Goal: Complete application form

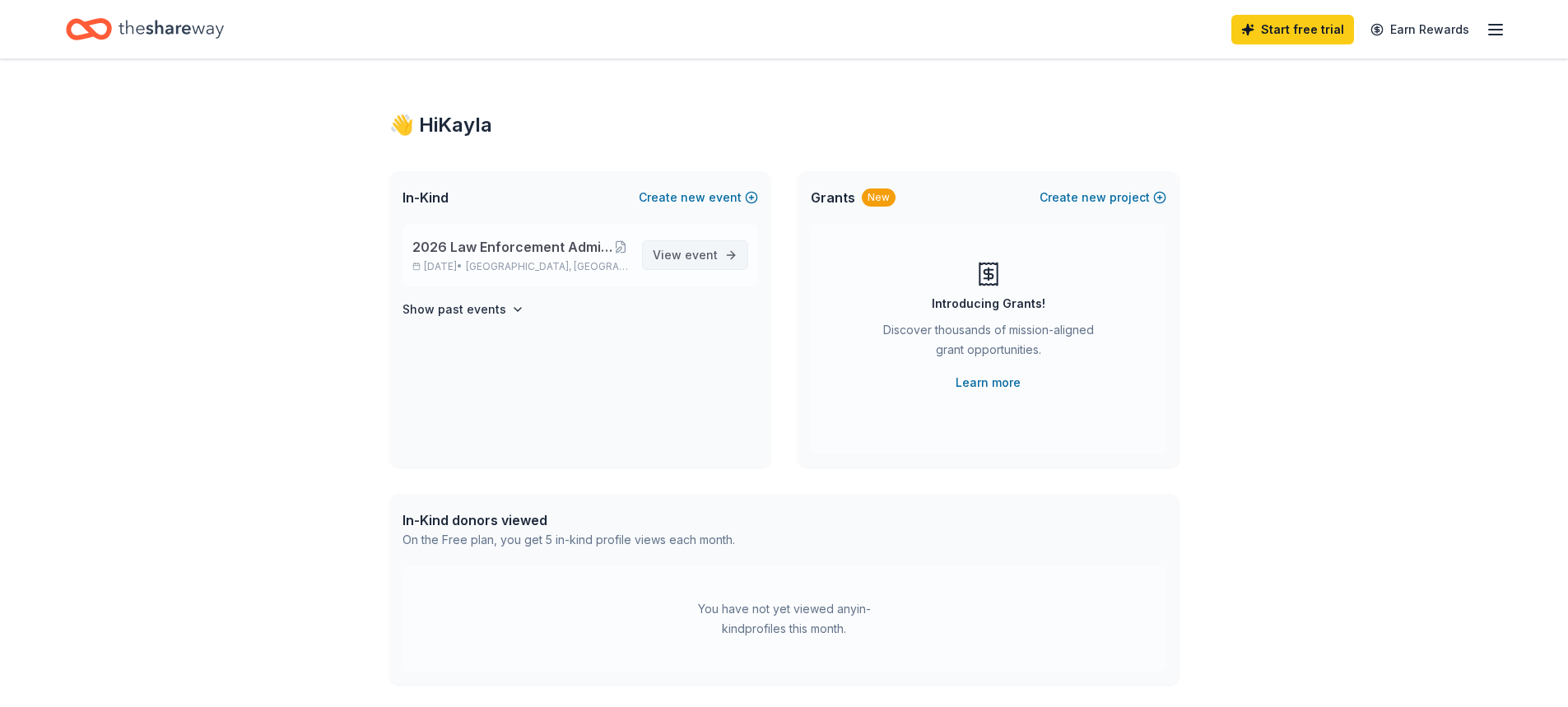
click at [724, 256] on link "View event" at bounding box center [695, 255] width 106 height 30
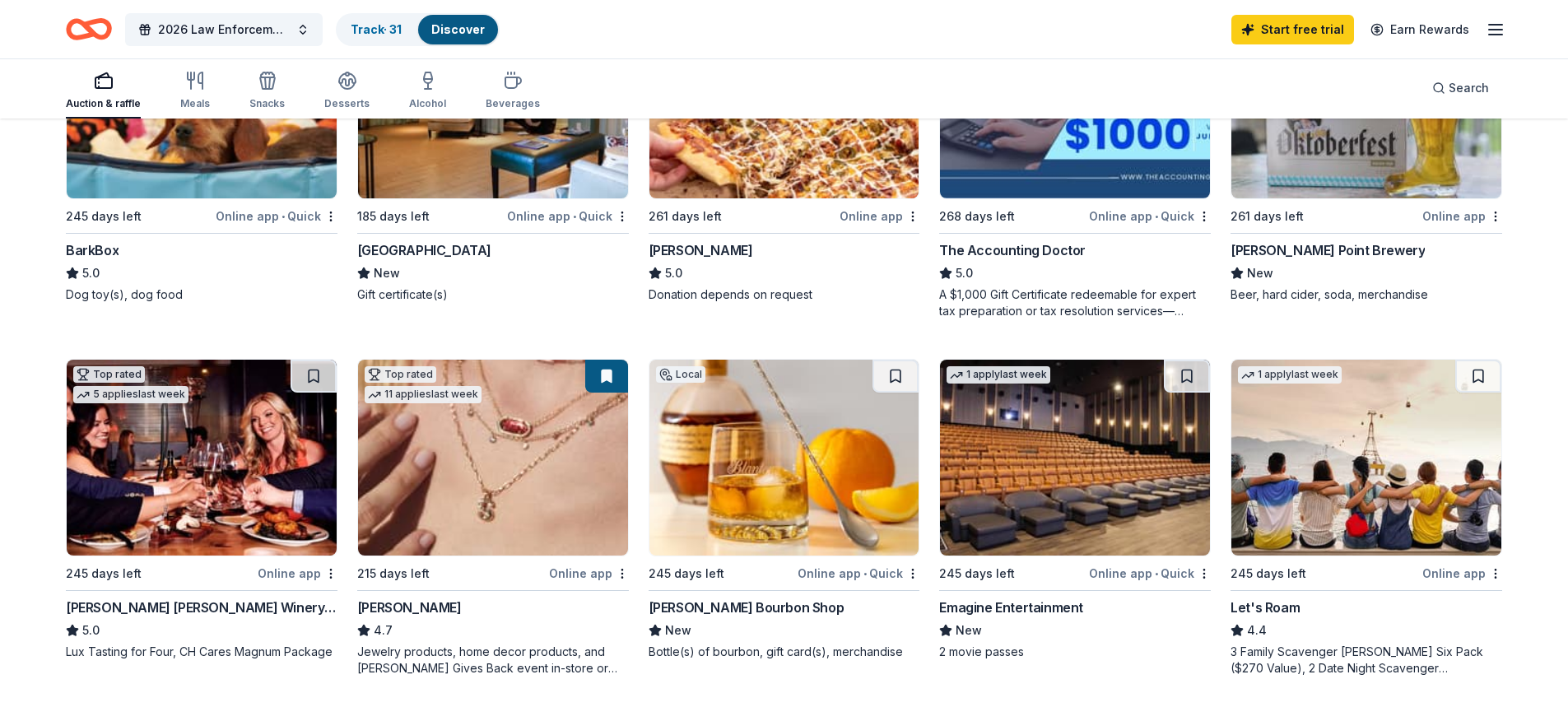
scroll to position [741, 0]
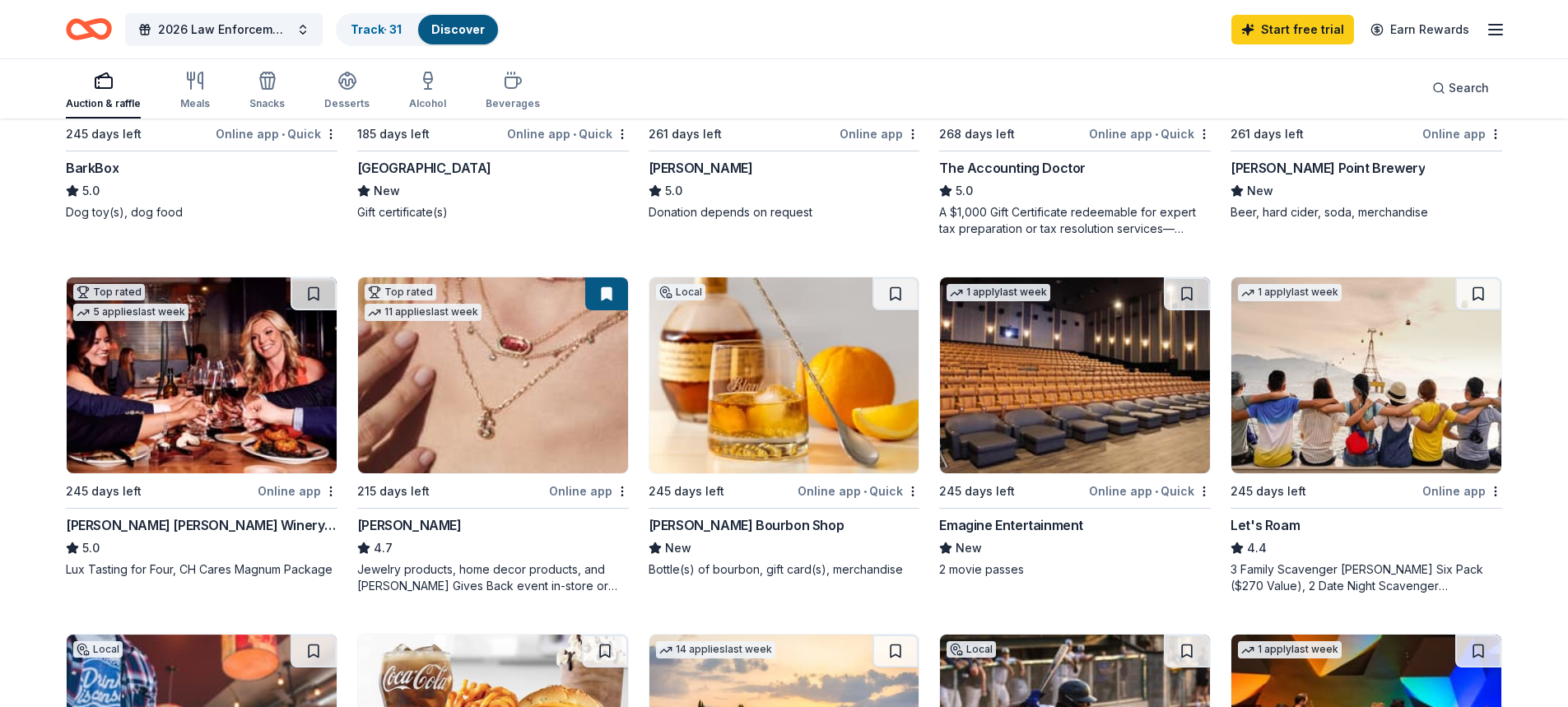
click at [519, 412] on img at bounding box center [493, 375] width 270 height 196
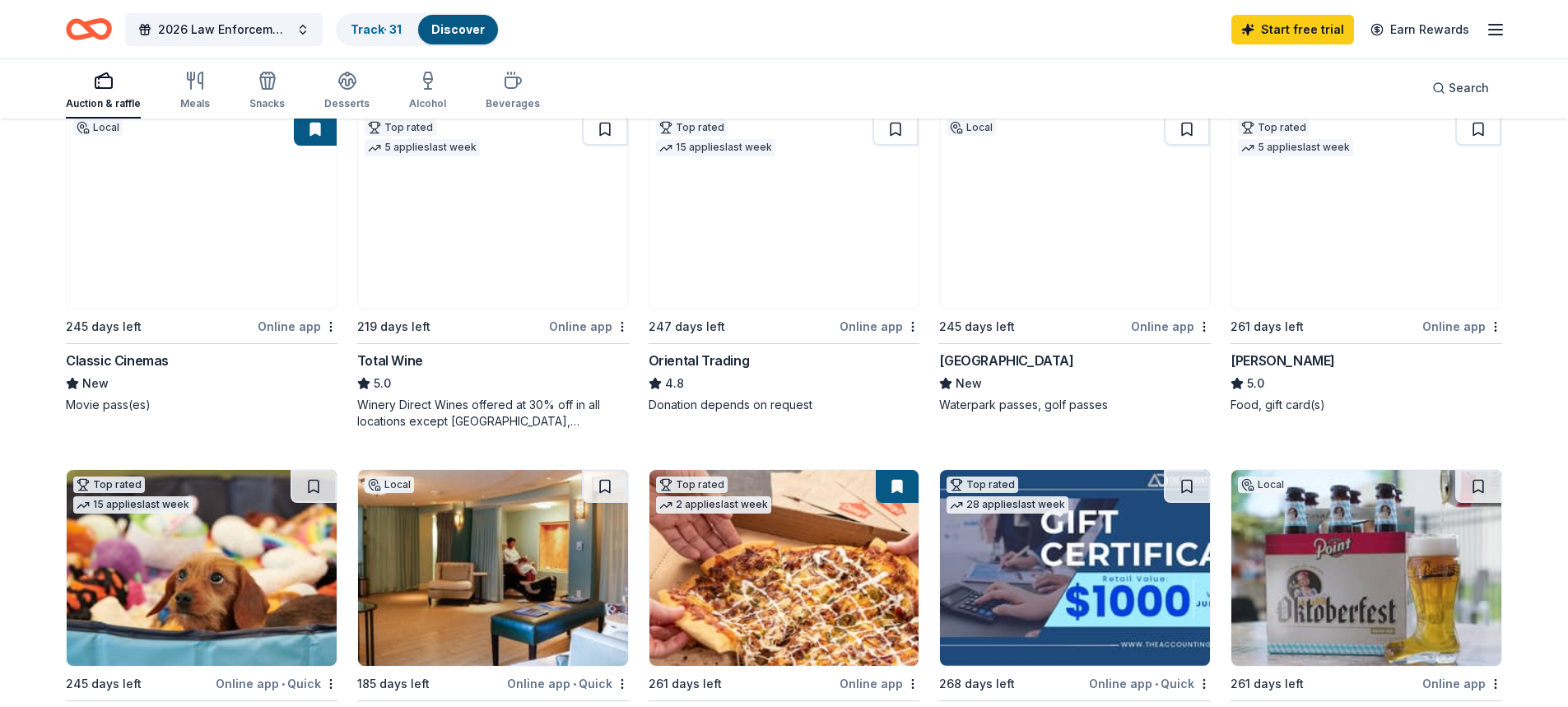
scroll to position [0, 0]
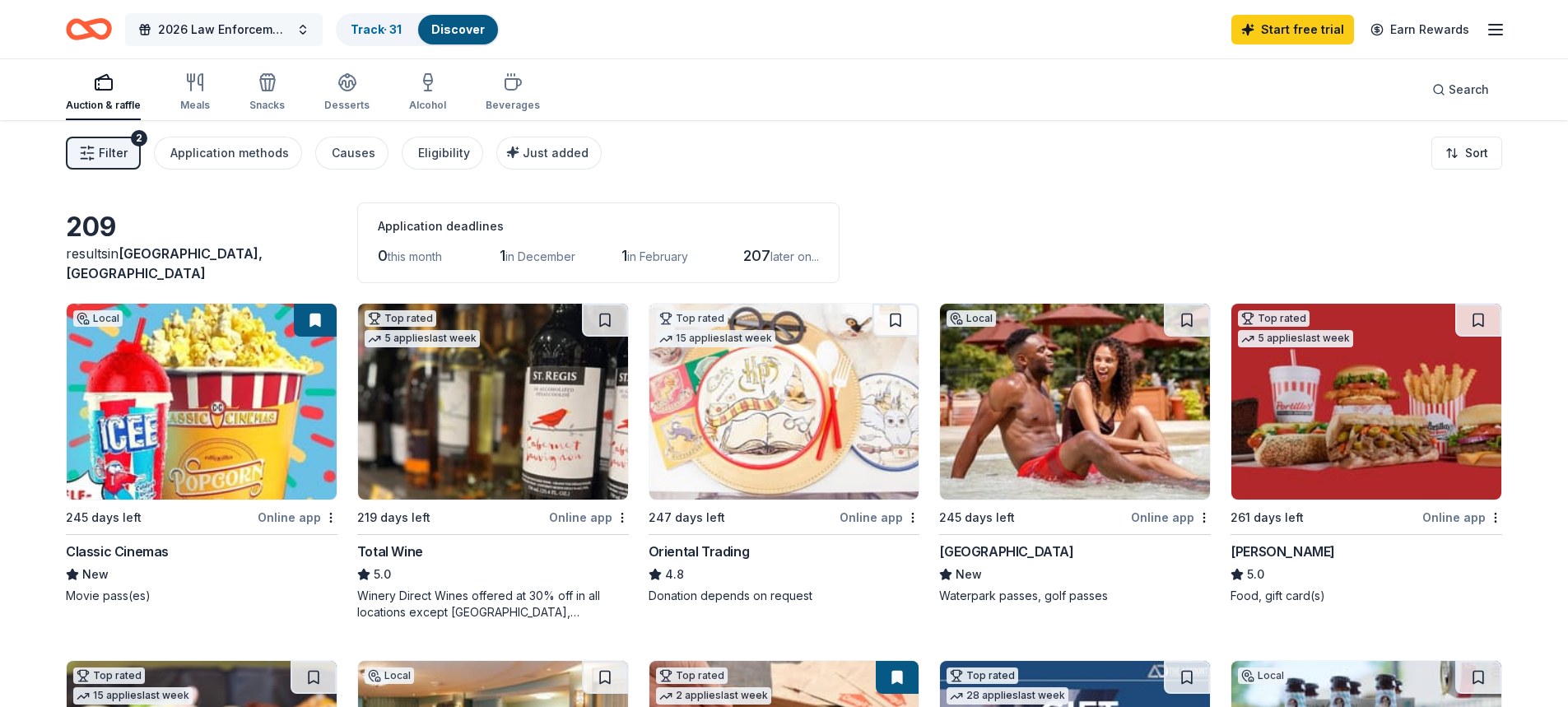
click at [266, 31] on span "2026 Law Enforcement Administrative Professionals Conference" at bounding box center [224, 29] width 131 height 20
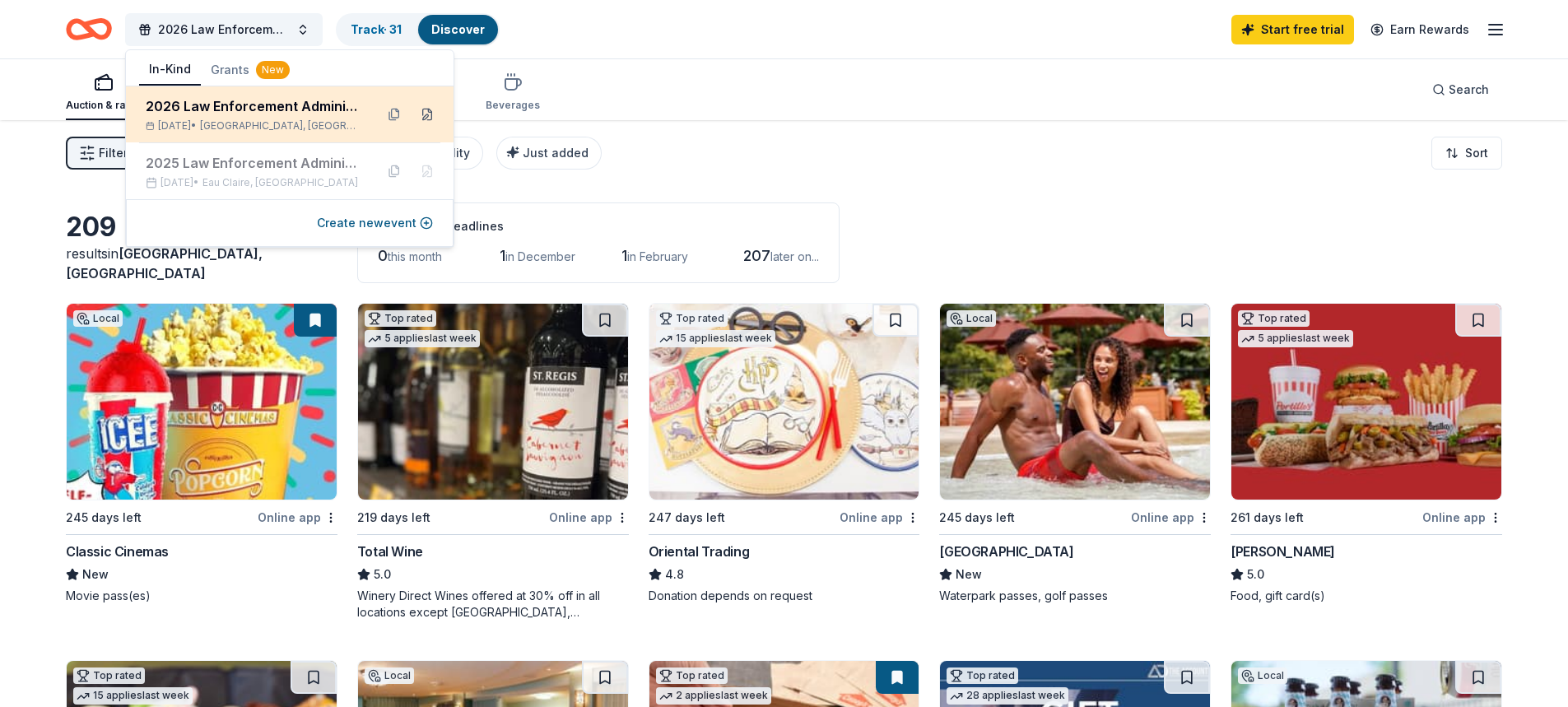
click at [426, 115] on button at bounding box center [427, 115] width 26 height 26
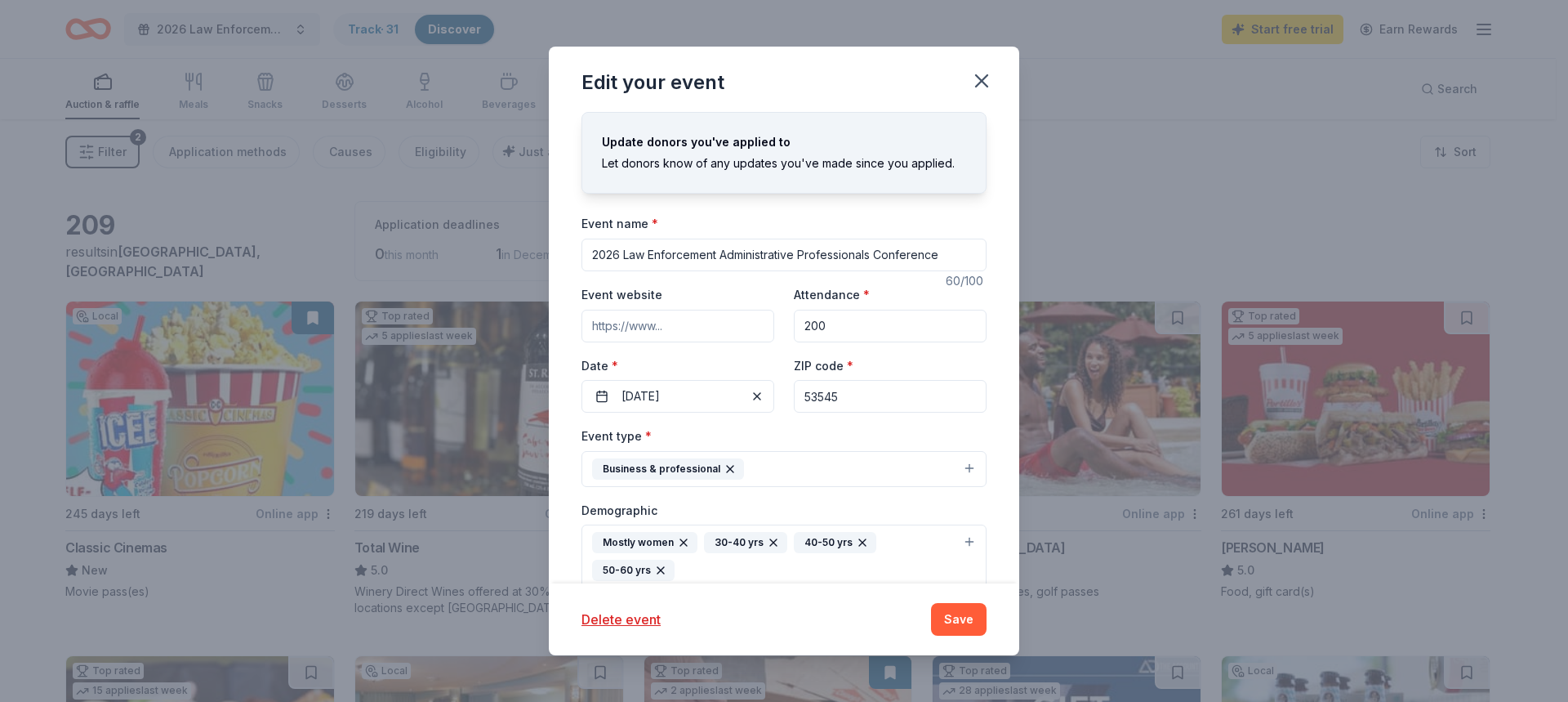
drag, startPoint x: 861, startPoint y: 400, endPoint x: 781, endPoint y: 400, distance: 80.0
click at [781, 400] on div "Event website Attendance * 200 Date * 06/17/2026 ZIP code * 53545" at bounding box center [784, 348] width 405 height 129
type input "54650"
click at [952, 612] on button "Save" at bounding box center [959, 619] width 55 height 32
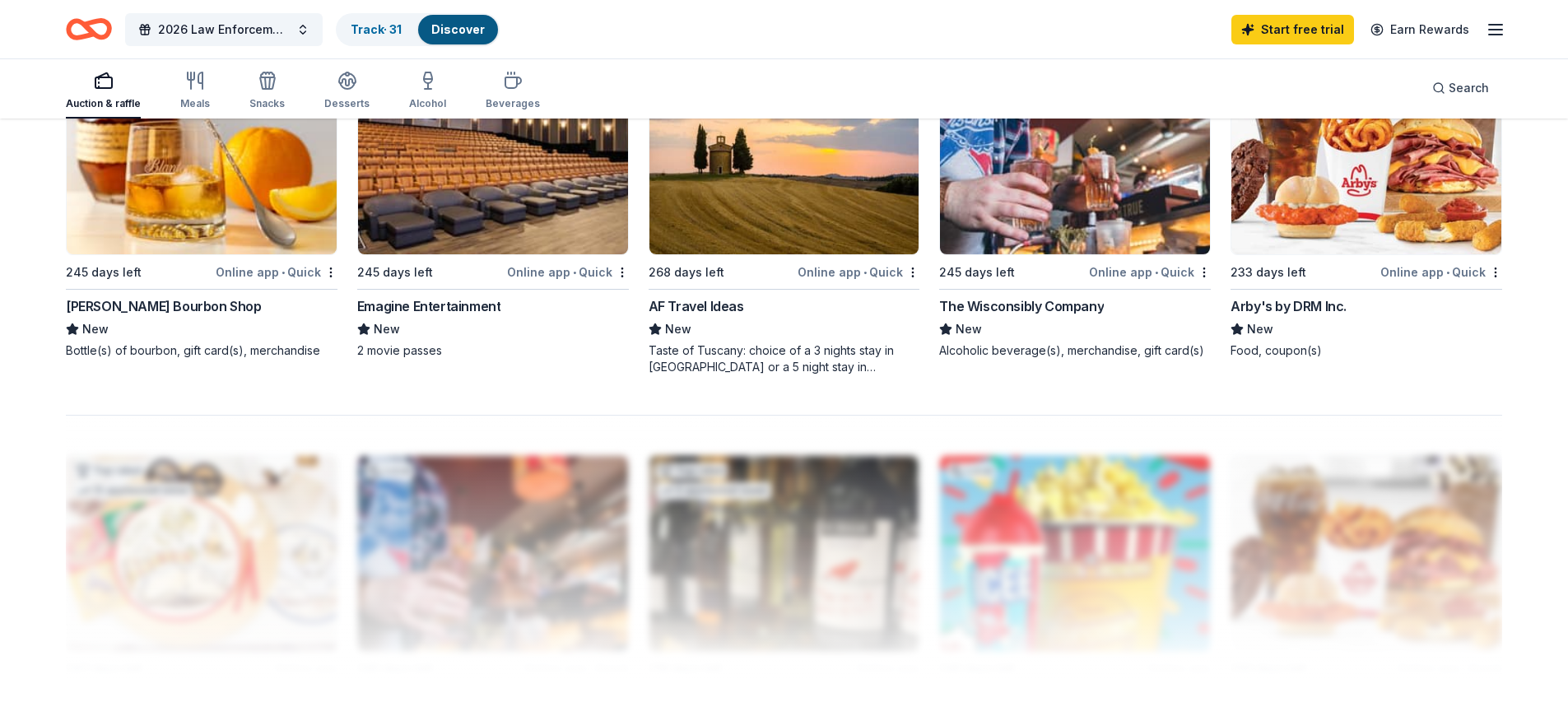
scroll to position [905, 0]
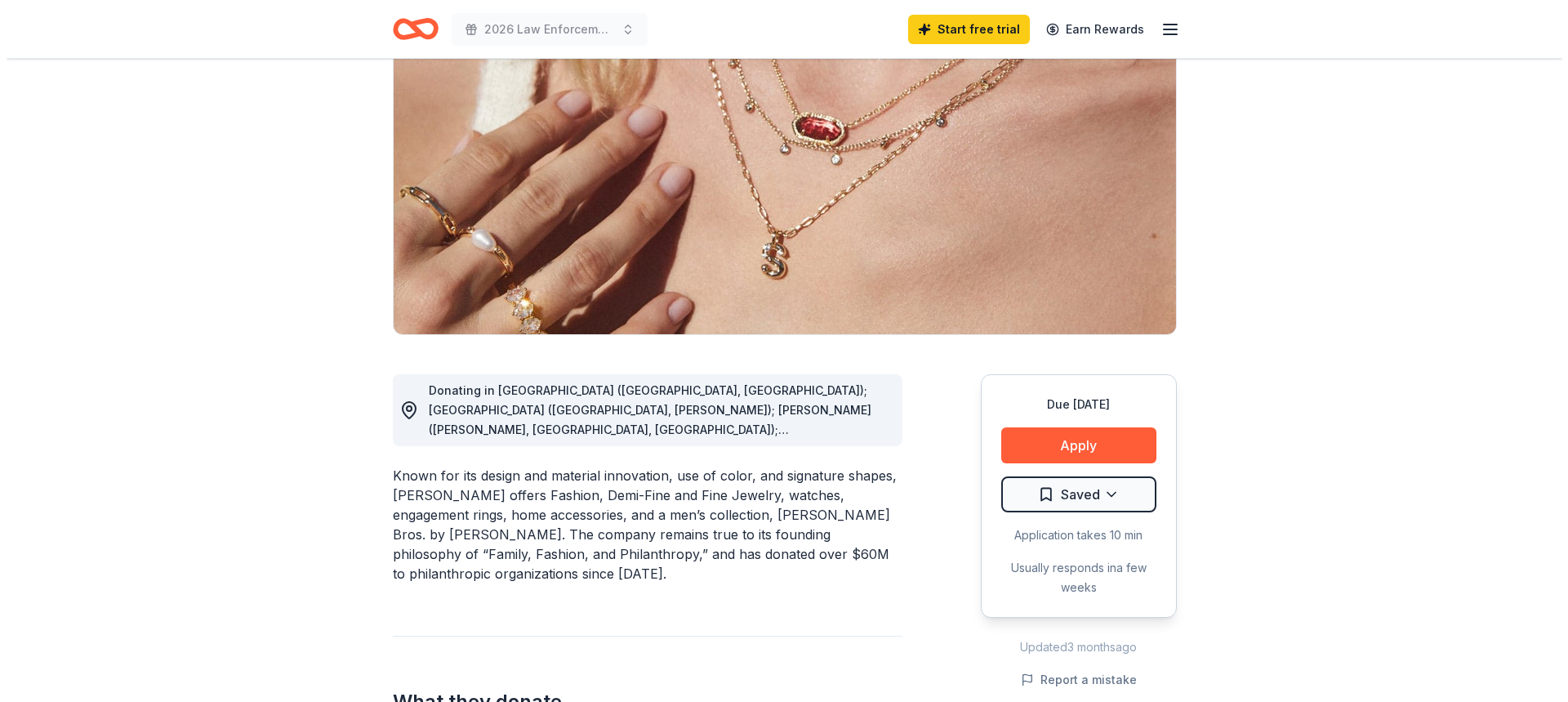
scroll to position [164, 0]
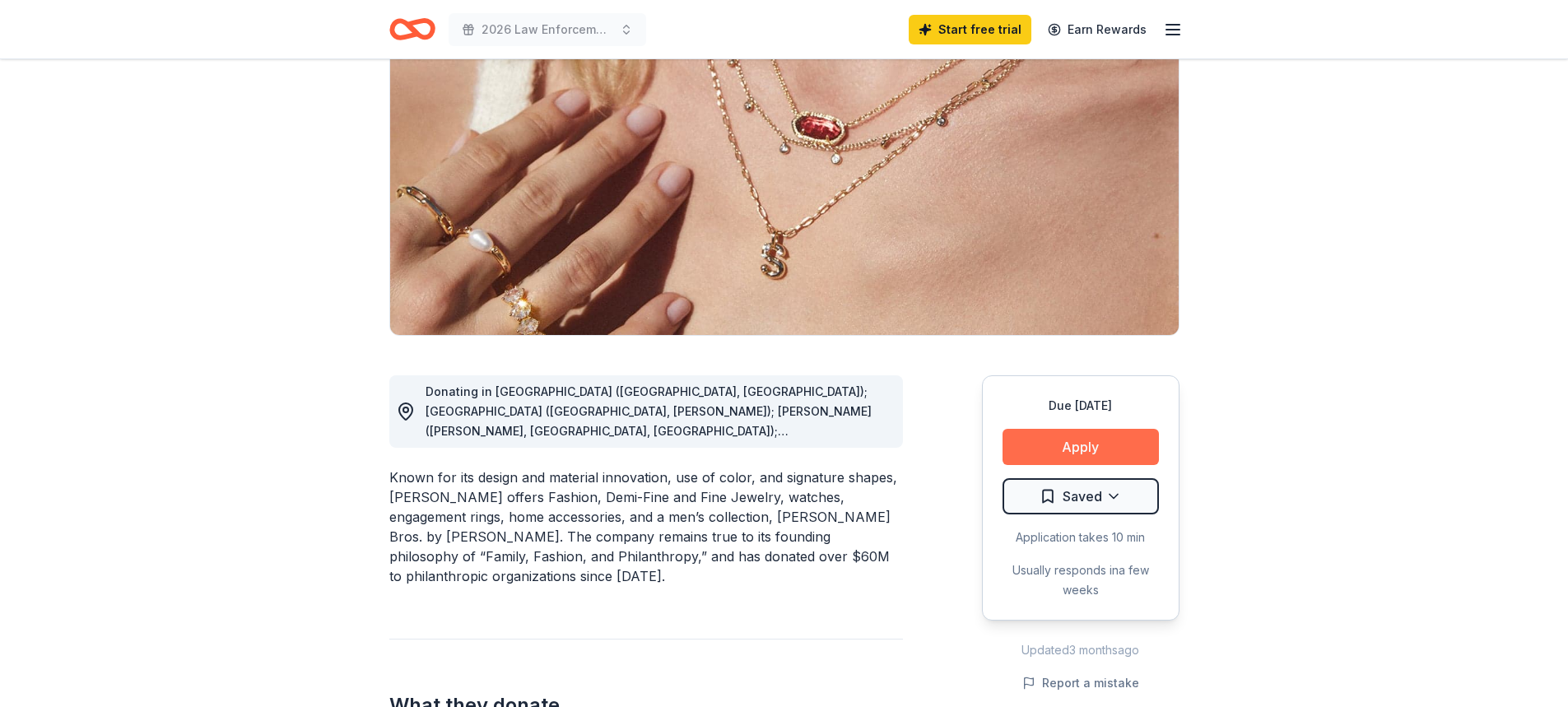
click at [1078, 448] on button "Apply" at bounding box center [1081, 446] width 157 height 36
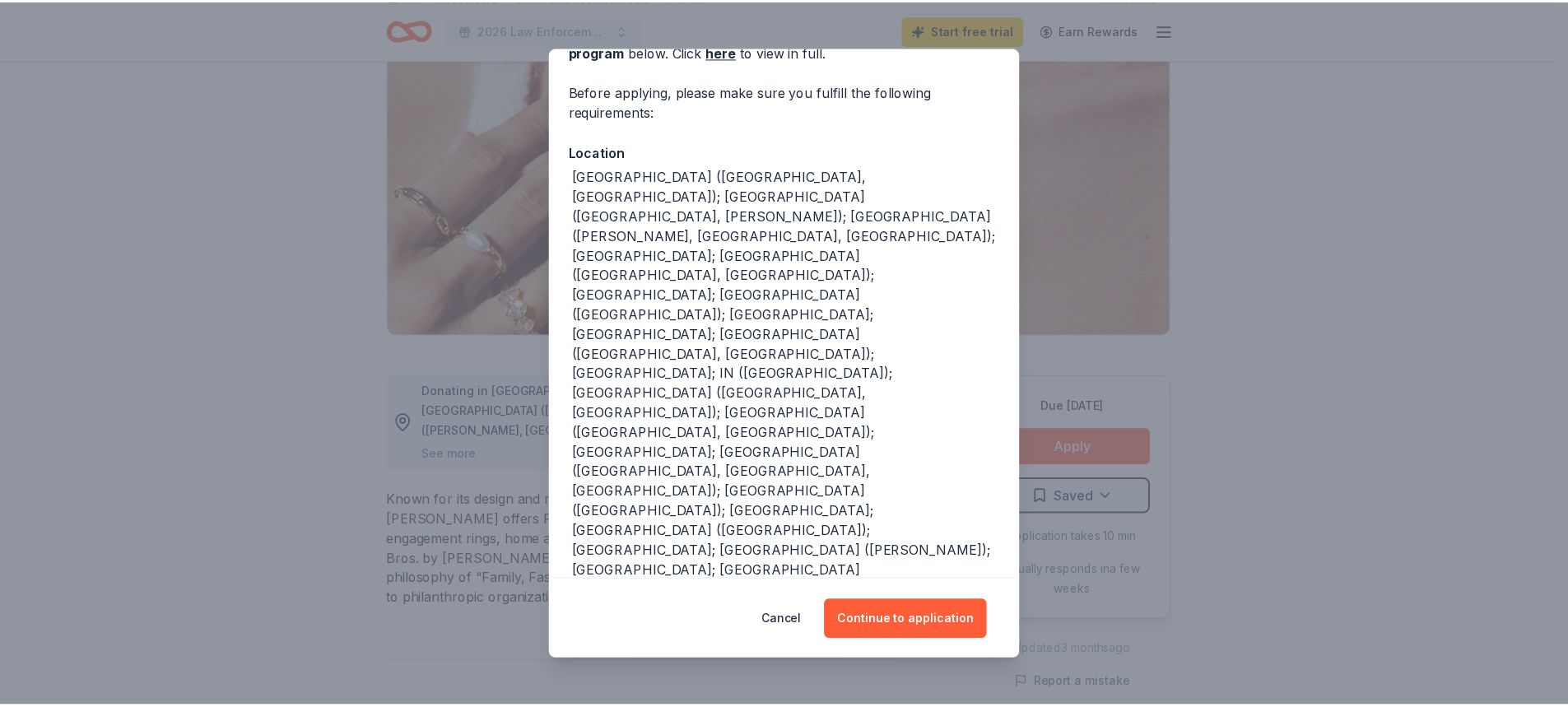
scroll to position [107, 0]
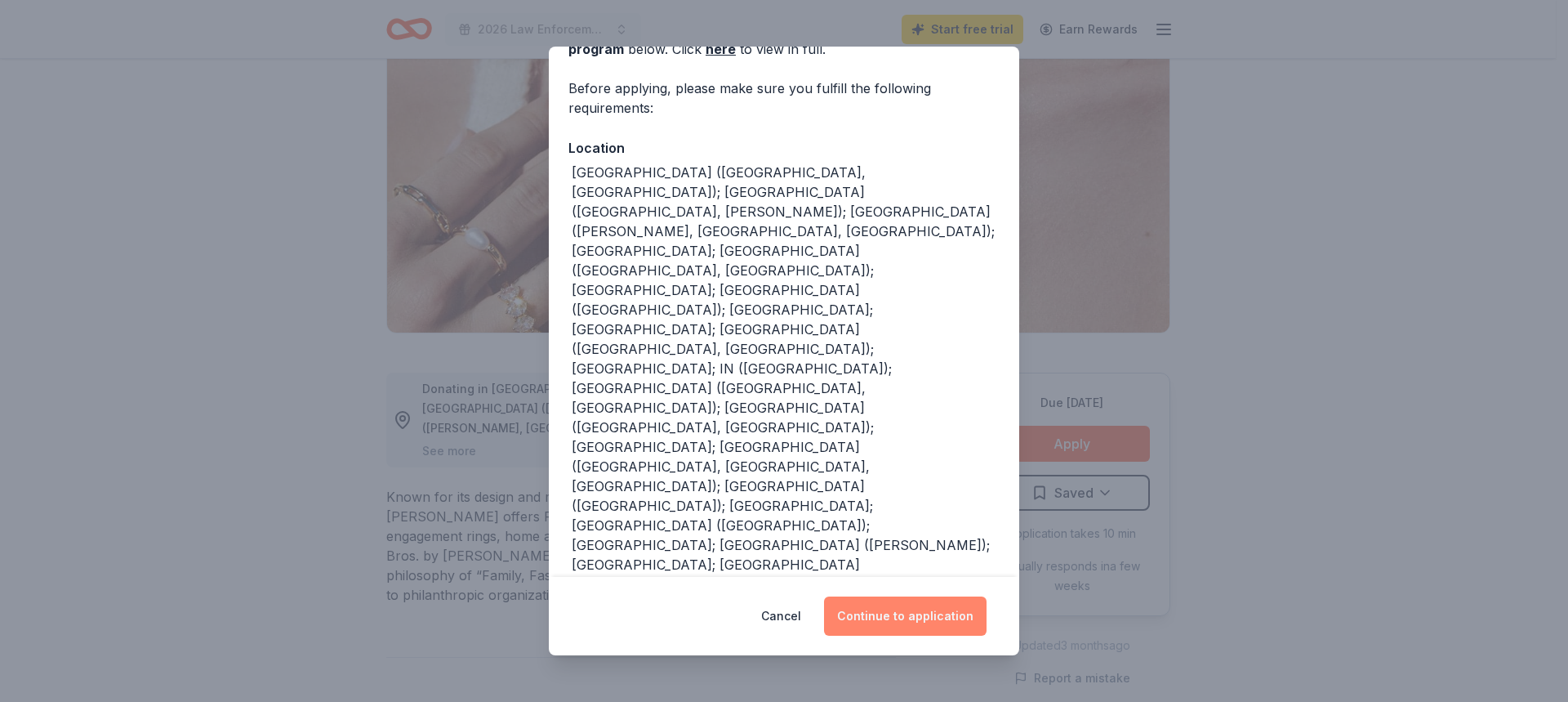
click at [888, 613] on button "Continue to application" at bounding box center [905, 616] width 163 height 39
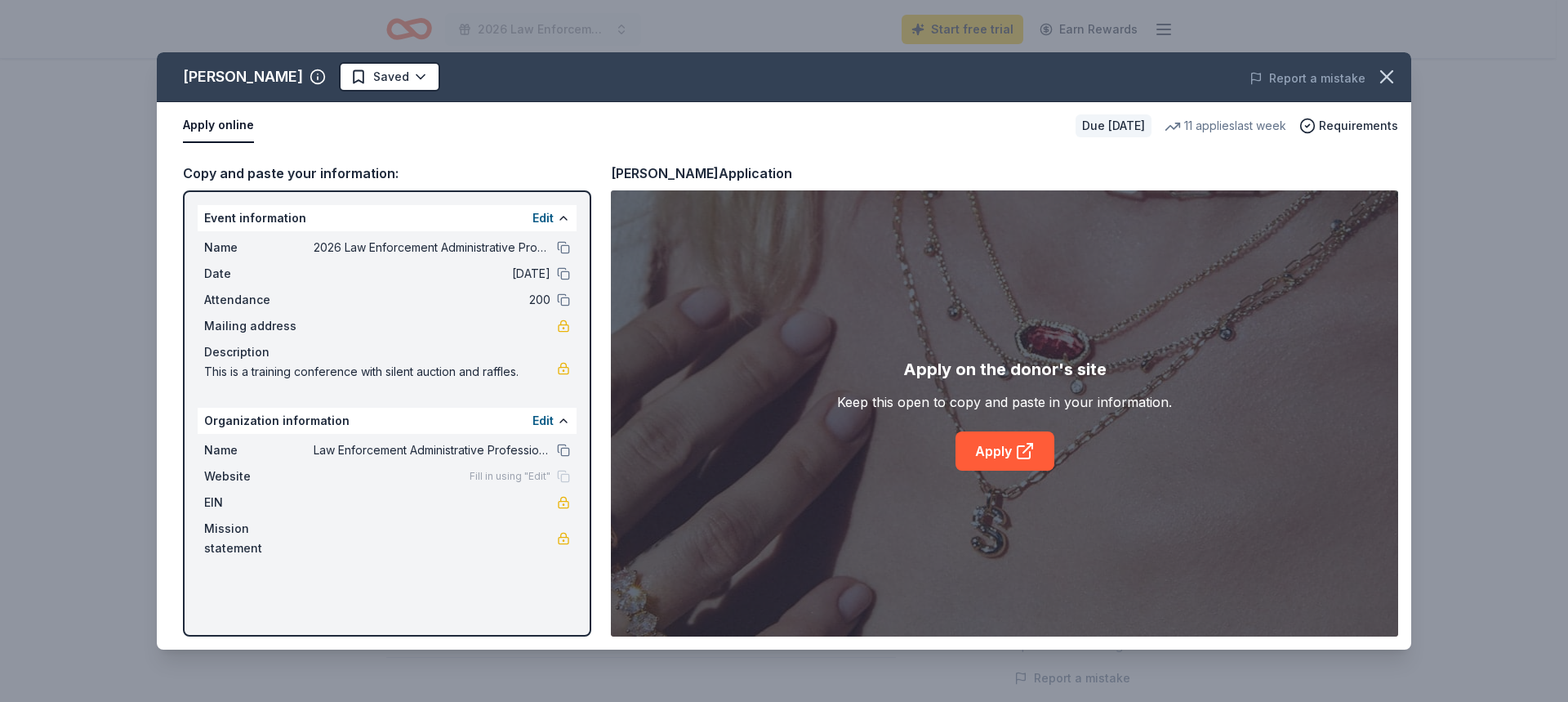
click at [231, 123] on button "Apply online" at bounding box center [218, 125] width 71 height 34
click at [983, 453] on link "Apply" at bounding box center [1005, 450] width 99 height 39
click at [1384, 74] on icon "button" at bounding box center [1387, 77] width 11 height 11
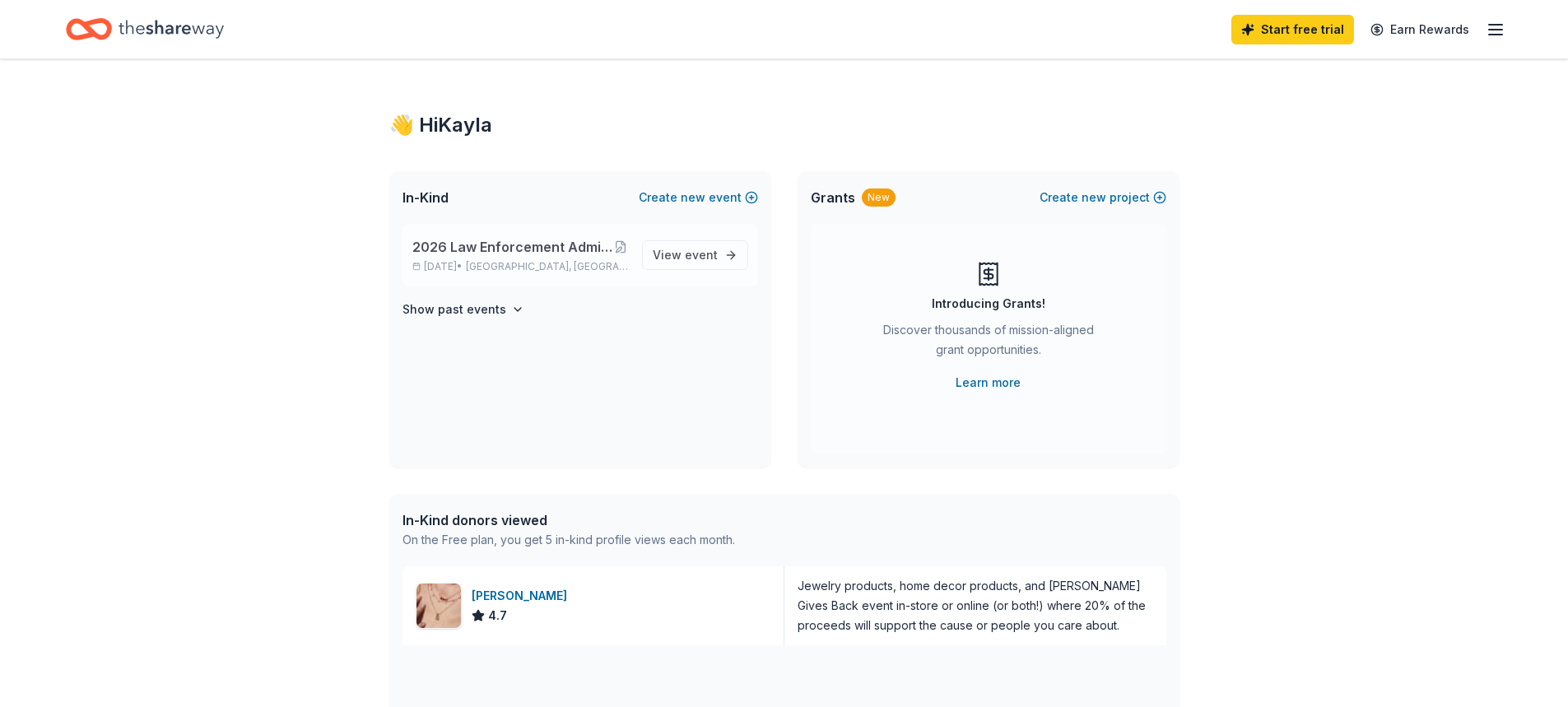
click at [543, 256] on span "2026 Law Enforcement Administrative Professionals Conference" at bounding box center [513, 246] width 201 height 20
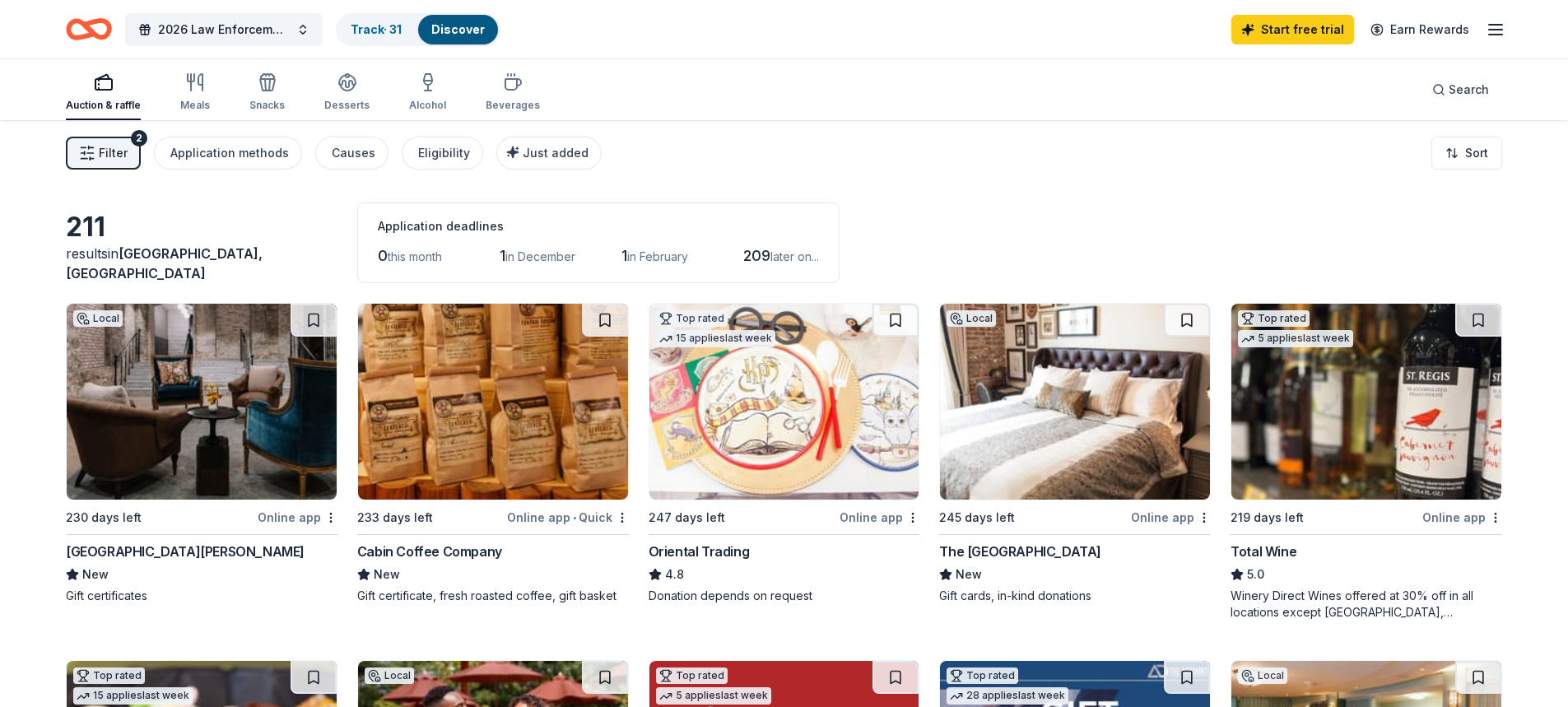
click at [1080, 442] on img at bounding box center [1075, 401] width 270 height 196
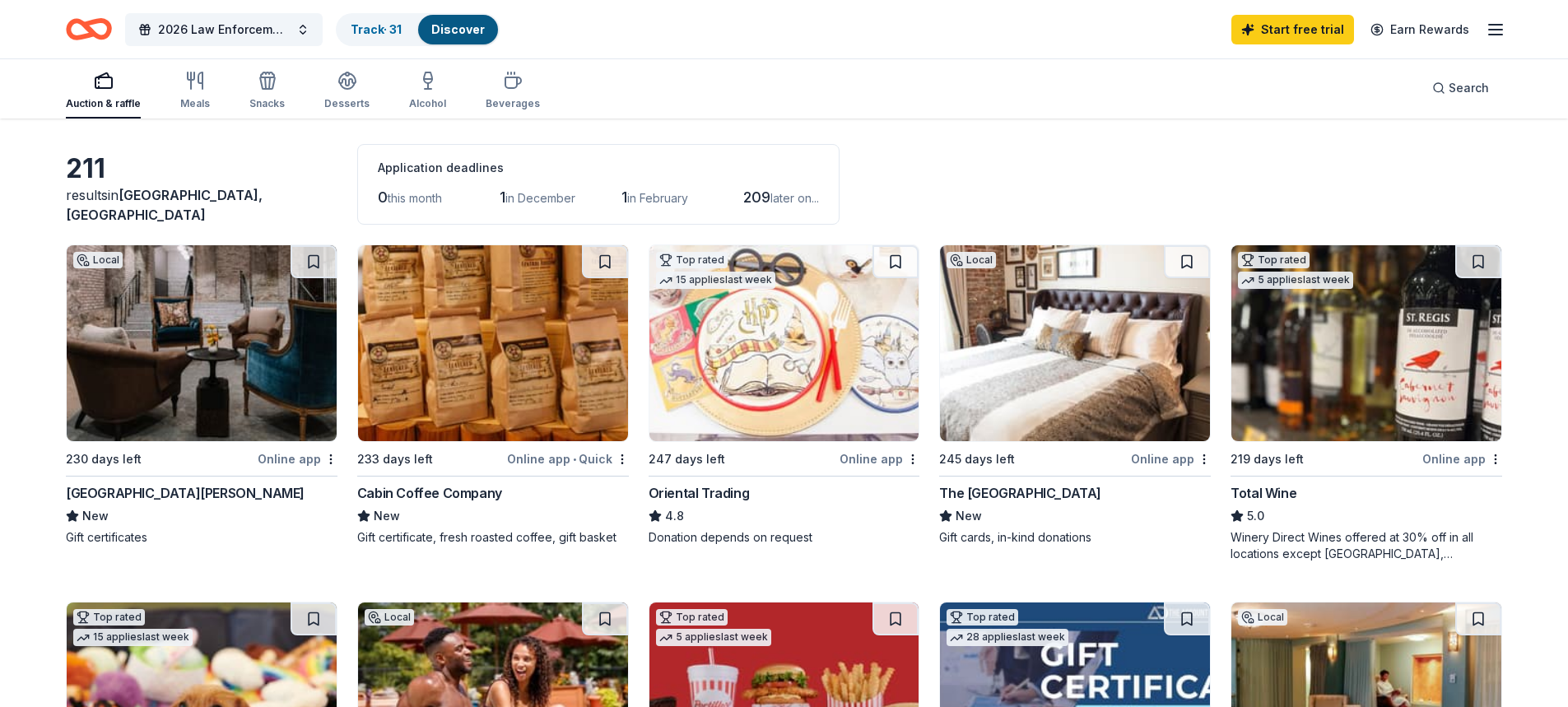
scroll to position [165, 0]
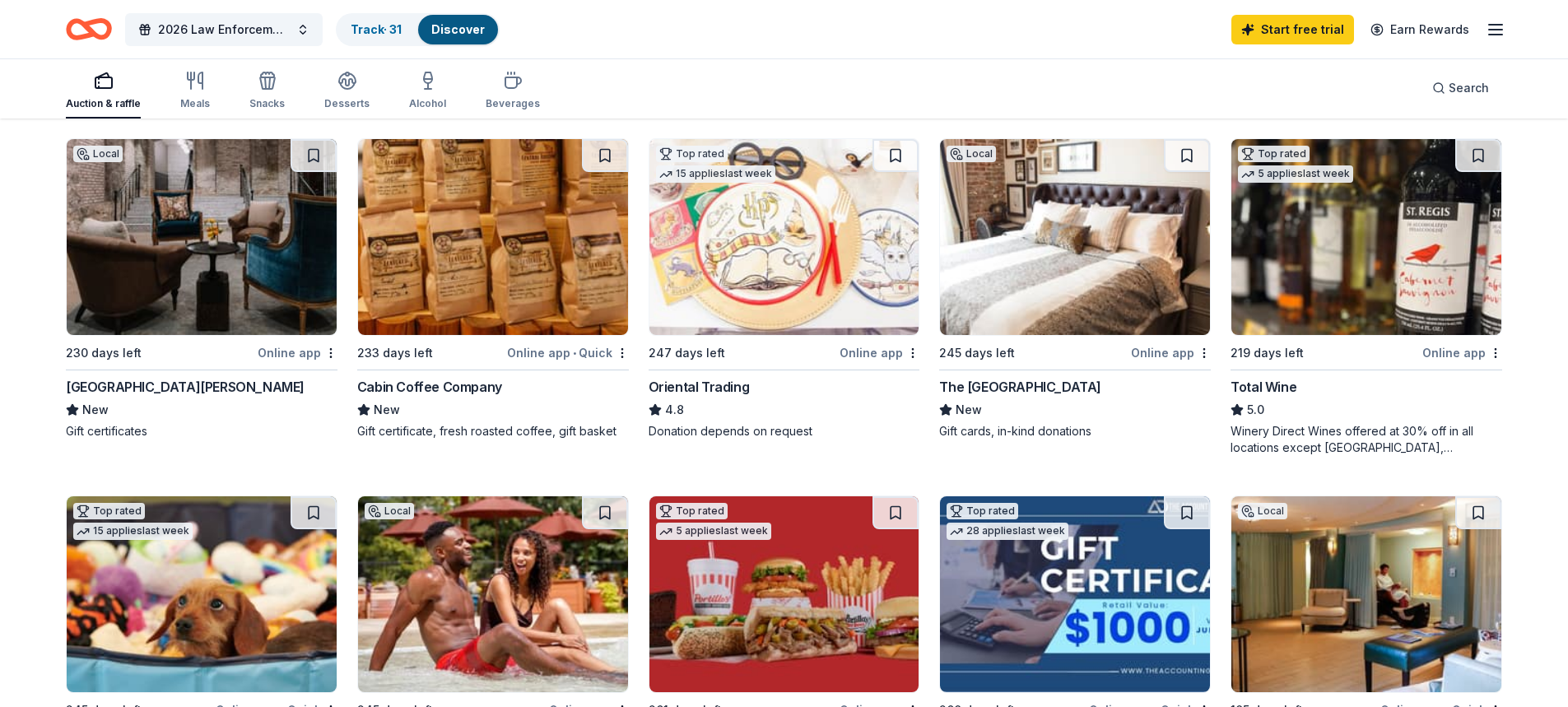
click at [226, 267] on img at bounding box center [202, 237] width 270 height 196
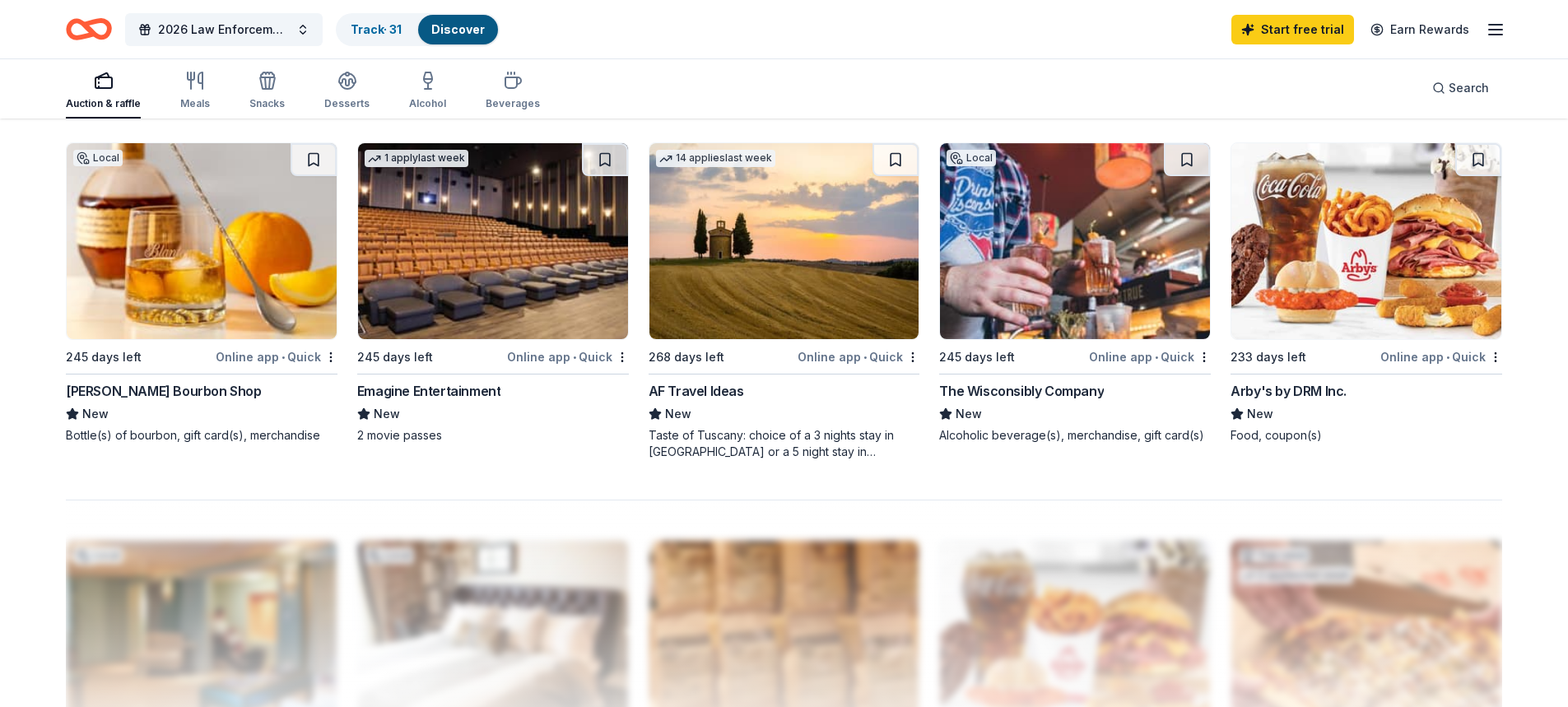
scroll to position [1234, 0]
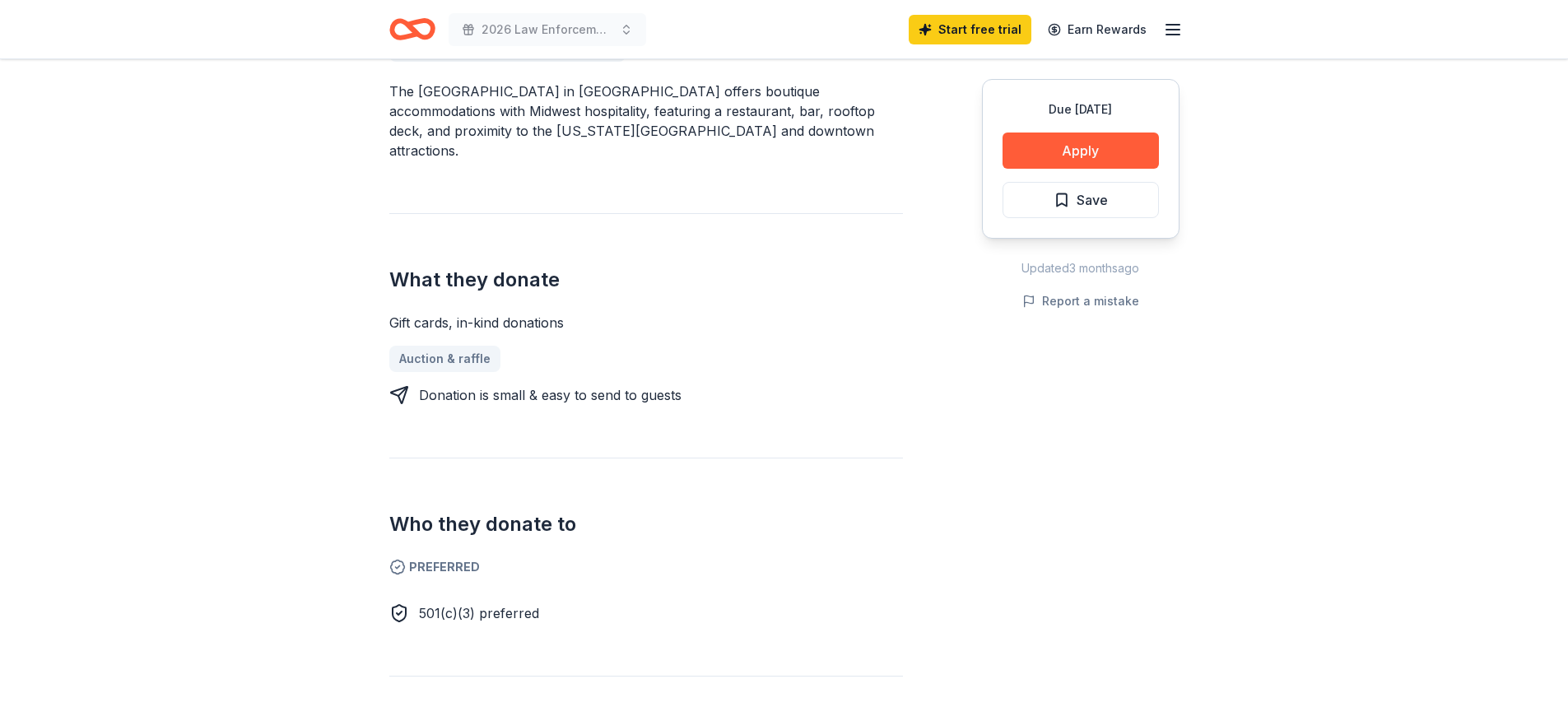
scroll to position [576, 0]
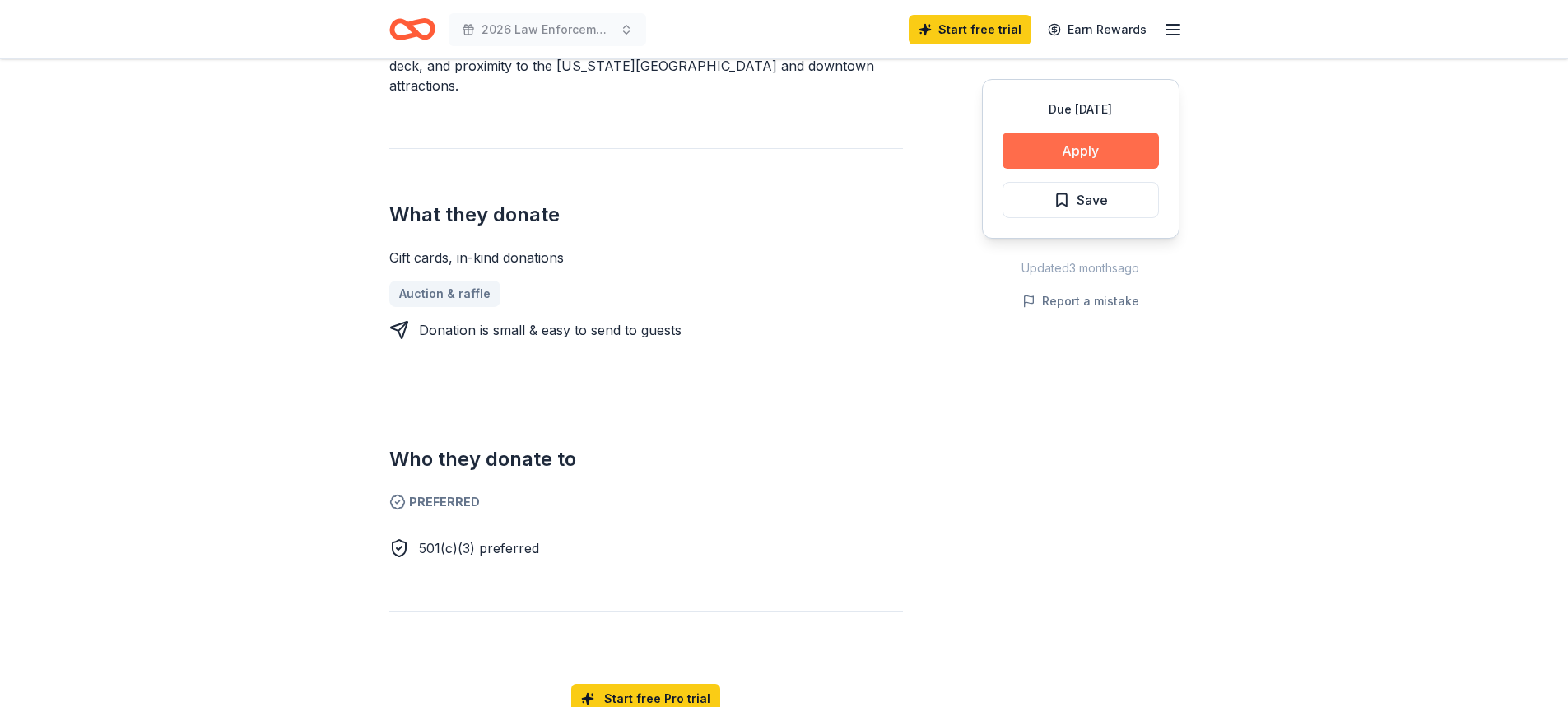
click at [1072, 158] on button "Apply" at bounding box center [1081, 150] width 157 height 36
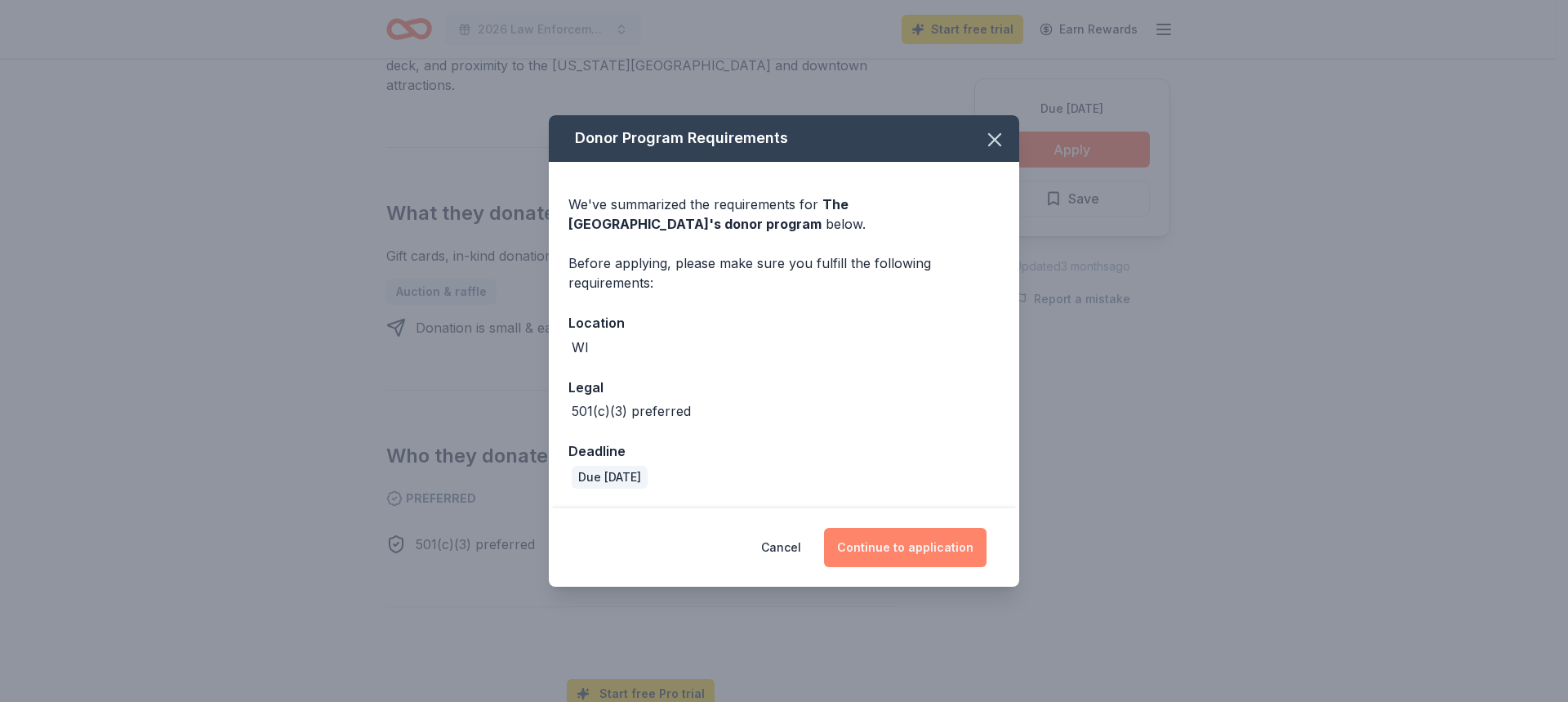
click at [926, 550] on button "Continue to application" at bounding box center [905, 548] width 163 height 39
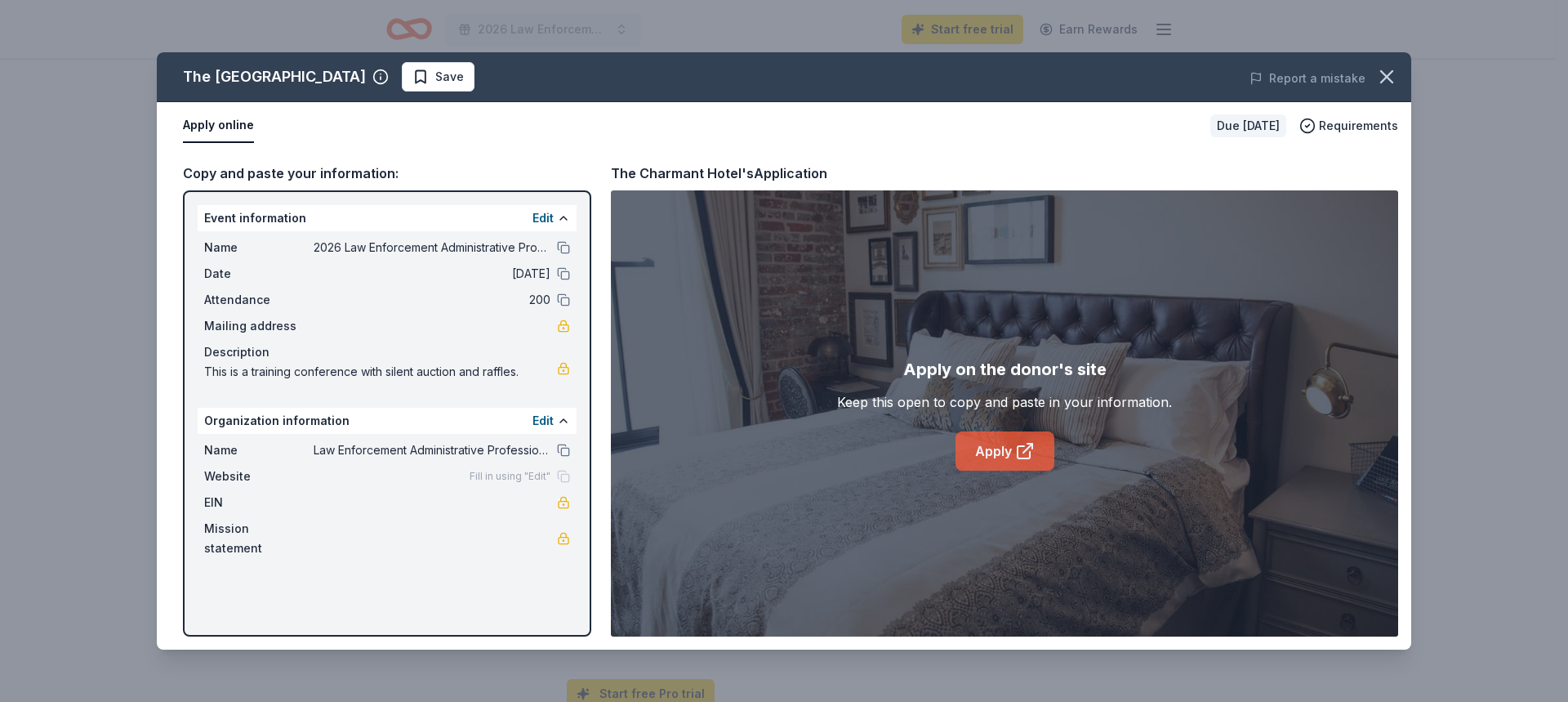
click at [1006, 451] on link "Apply" at bounding box center [1005, 450] width 99 height 39
click at [1555, 162] on div "The Charmant Hotel Save Report a mistake Apply online Due in 245 days Requireme…" at bounding box center [784, 351] width 1568 height 702
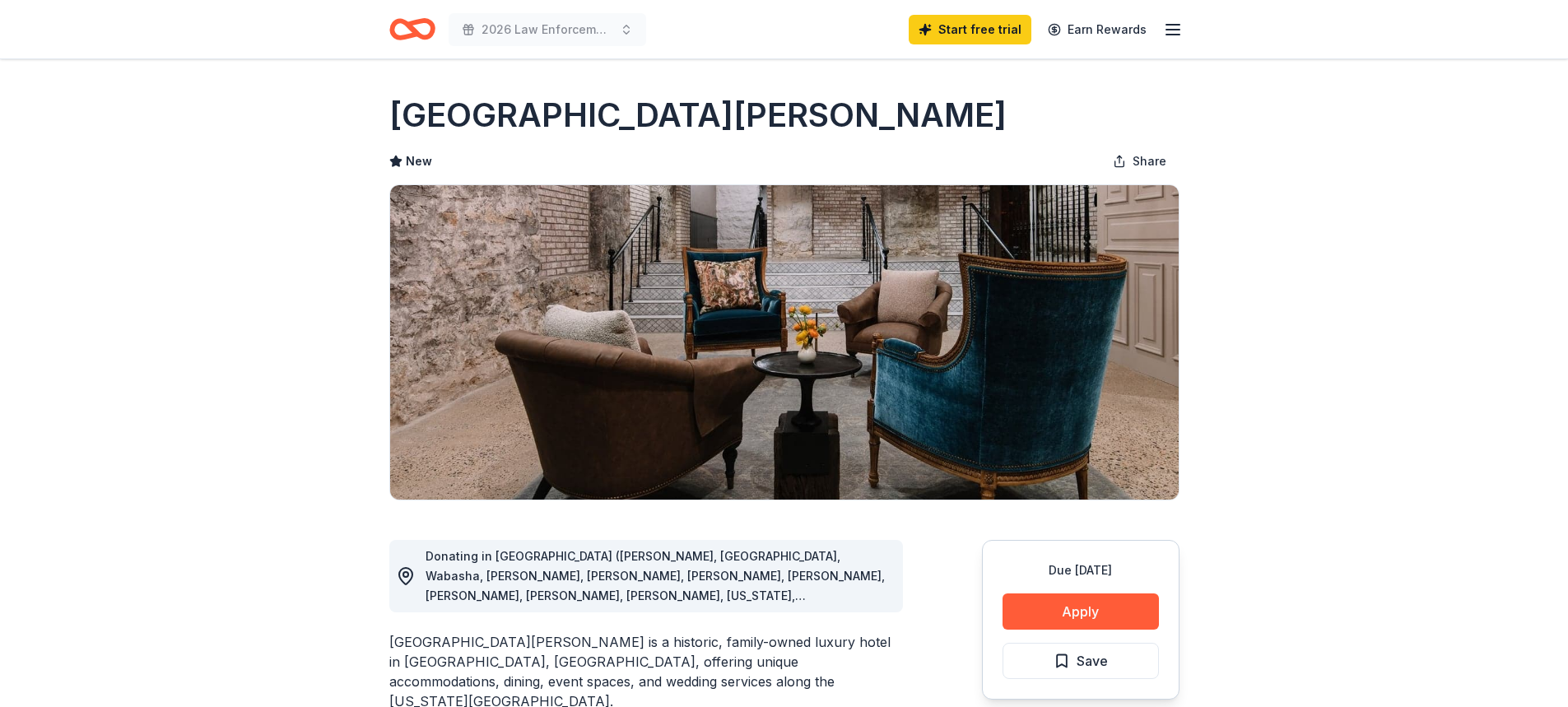
scroll to position [82, 0]
